Goal: Task Accomplishment & Management: Use online tool/utility

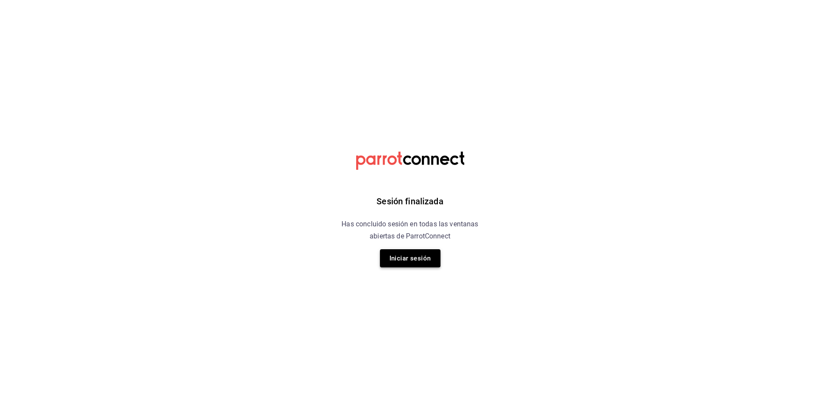
click at [416, 262] on button "Iniciar sesión" at bounding box center [410, 258] width 61 height 18
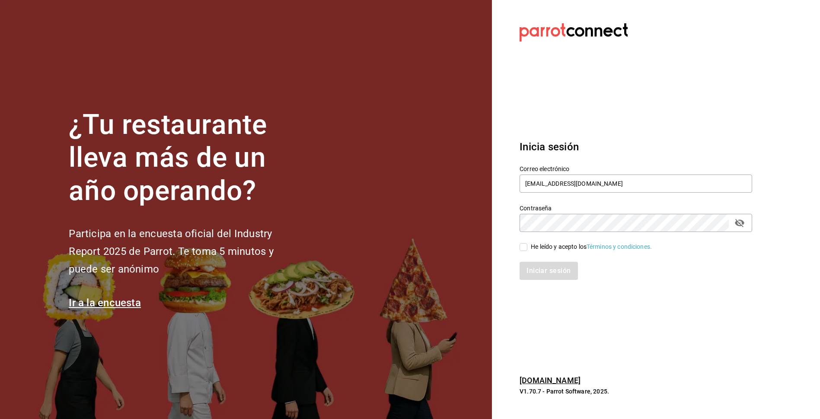
click at [522, 248] on input "He leído y acepto los Términos y condiciones." at bounding box center [524, 247] width 8 height 8
checkbox input "true"
click at [534, 269] on button "Iniciar sesión" at bounding box center [549, 271] width 59 height 18
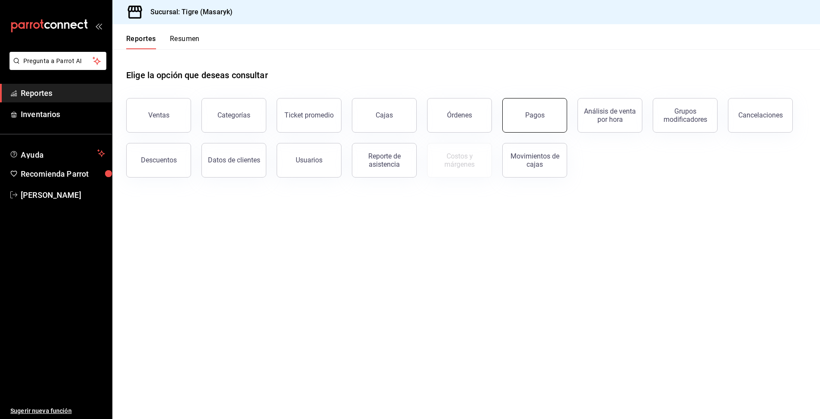
click at [542, 109] on button "Pagos" at bounding box center [534, 115] width 65 height 35
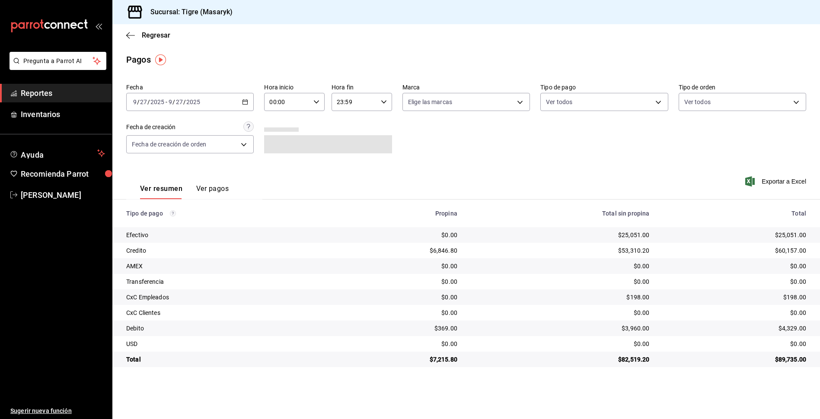
click at [318, 105] on icon "button" at bounding box center [316, 102] width 6 height 6
click at [283, 157] on span "14" at bounding box center [279, 155] width 16 height 7
type input "14:00"
click at [380, 98] on div at bounding box center [410, 209] width 820 height 419
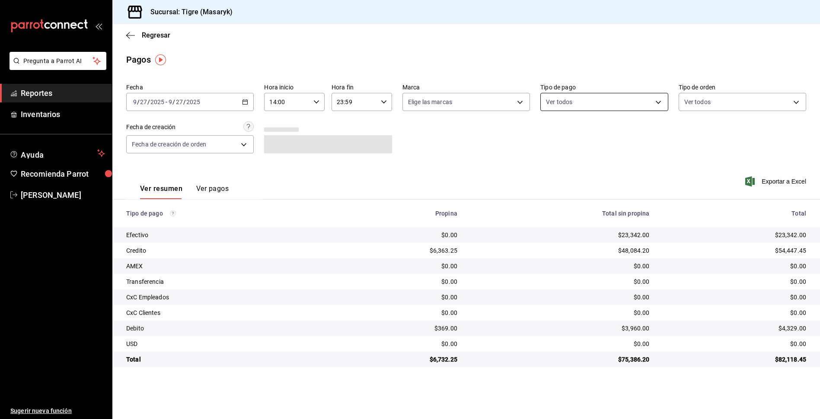
click at [654, 105] on body "Pregunta a Parrot AI Reportes Inventarios Ayuda Recomienda Parrot Tigre Masaryk…" at bounding box center [410, 209] width 820 height 419
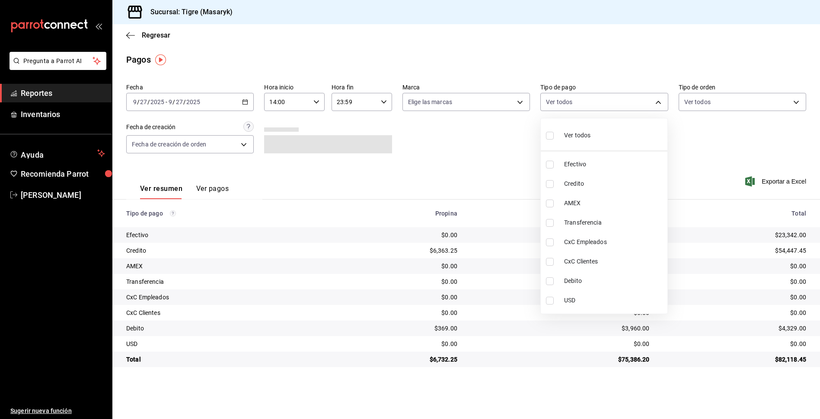
click at [550, 133] on input "checkbox" at bounding box center [550, 136] width 8 height 8
checkbox input "true"
type input "68cfb1b9-f6b2-44be-9d19-cf144159f8e2,563f51c4-7c0d-43b6-837e-e895ac41548e,d9472…"
checkbox input "true"
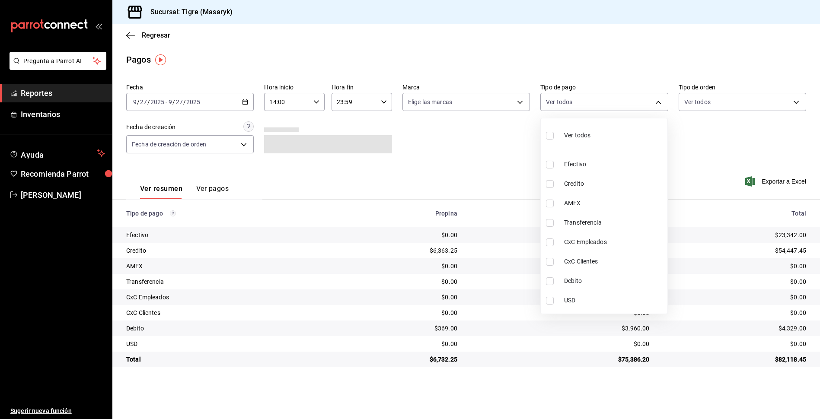
checkbox input "true"
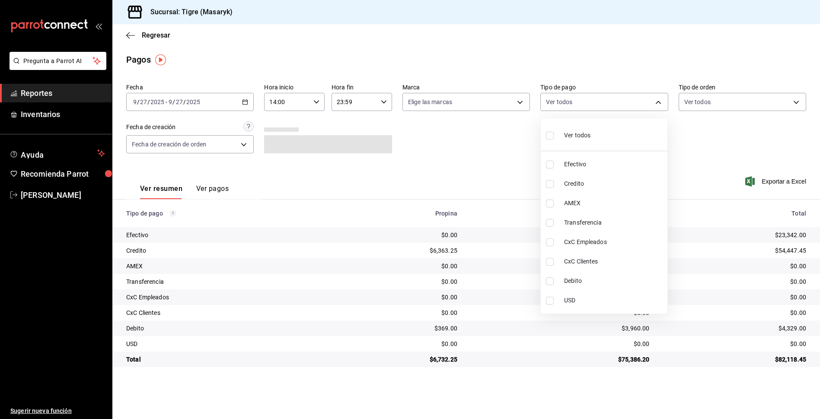
checkbox input "true"
click at [484, 149] on div at bounding box center [410, 209] width 820 height 419
